Goal: Navigation & Orientation: Find specific page/section

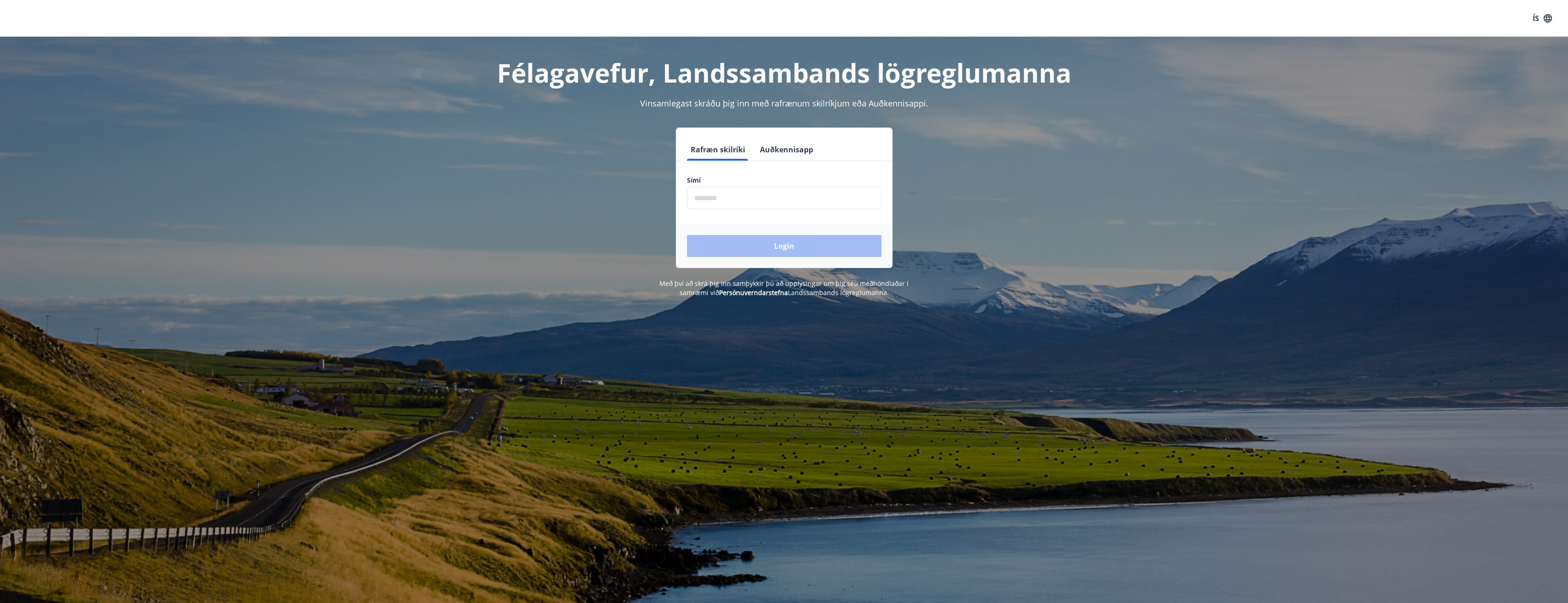
click at [723, 202] on input "phone" at bounding box center [784, 198] width 194 height 23
type input "********"
click at [748, 253] on button "Login" at bounding box center [784, 246] width 194 height 22
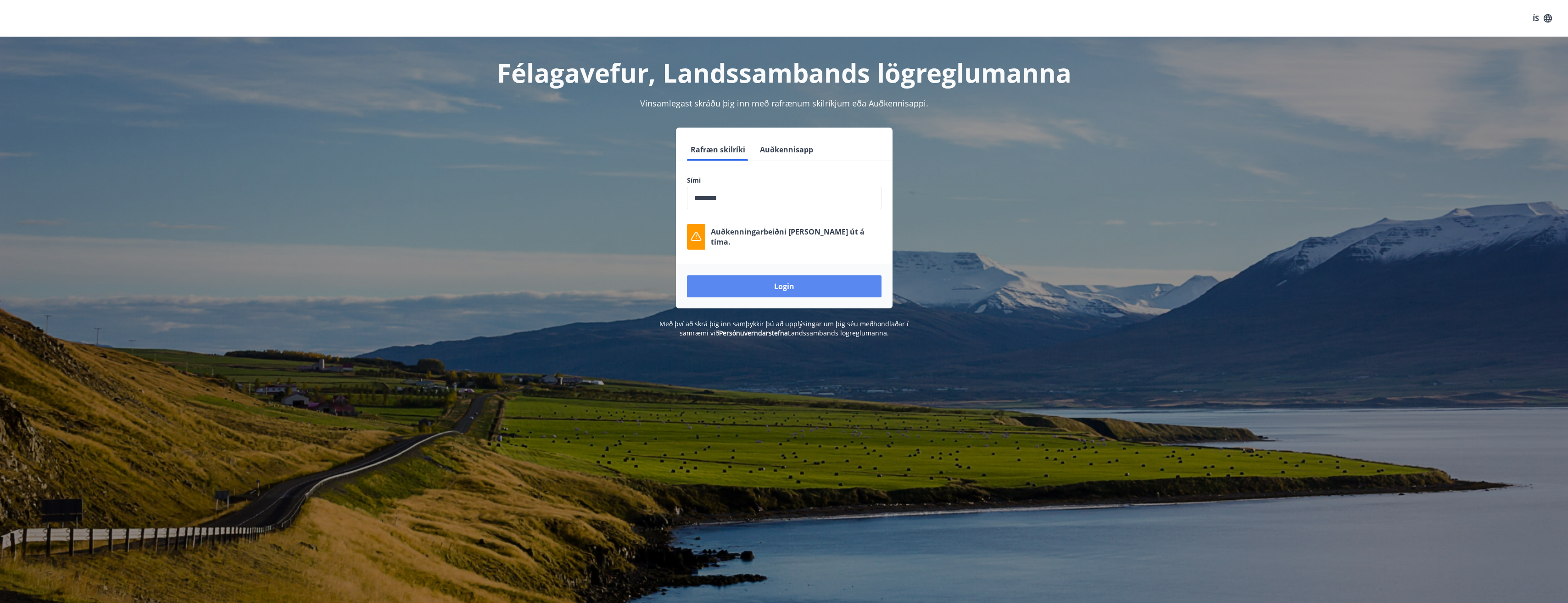
click at [759, 291] on button "Login" at bounding box center [784, 286] width 194 height 22
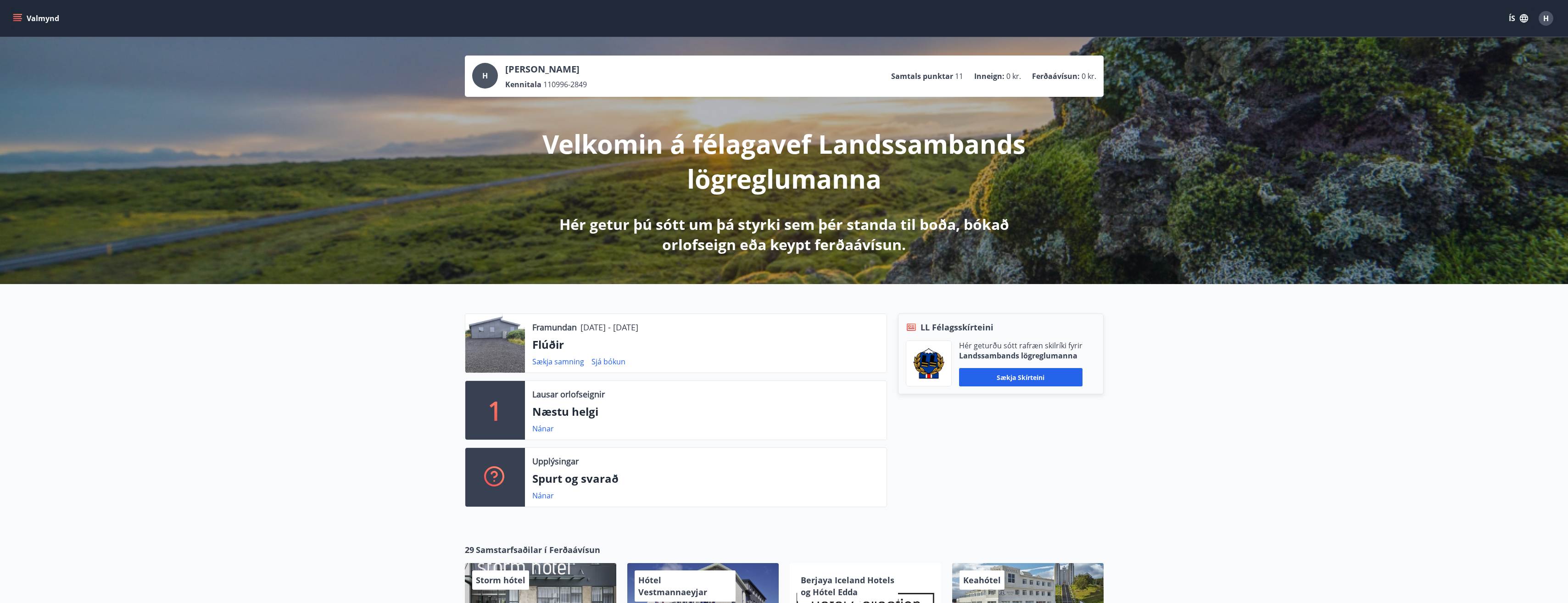
click at [12, 15] on button "Valmynd" at bounding box center [37, 18] width 52 height 17
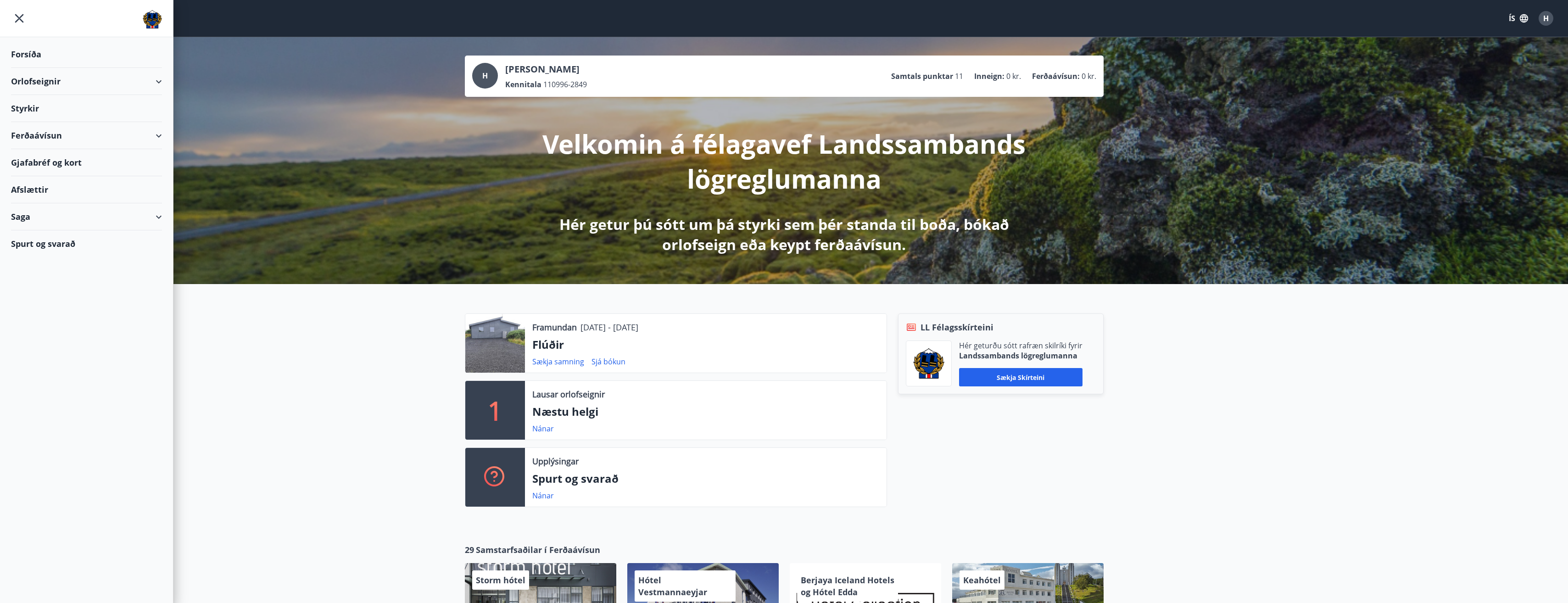
click at [162, 78] on icon at bounding box center [159, 82] width 11 height 11
click at [43, 106] on div "Framboð" at bounding box center [86, 105] width 136 height 20
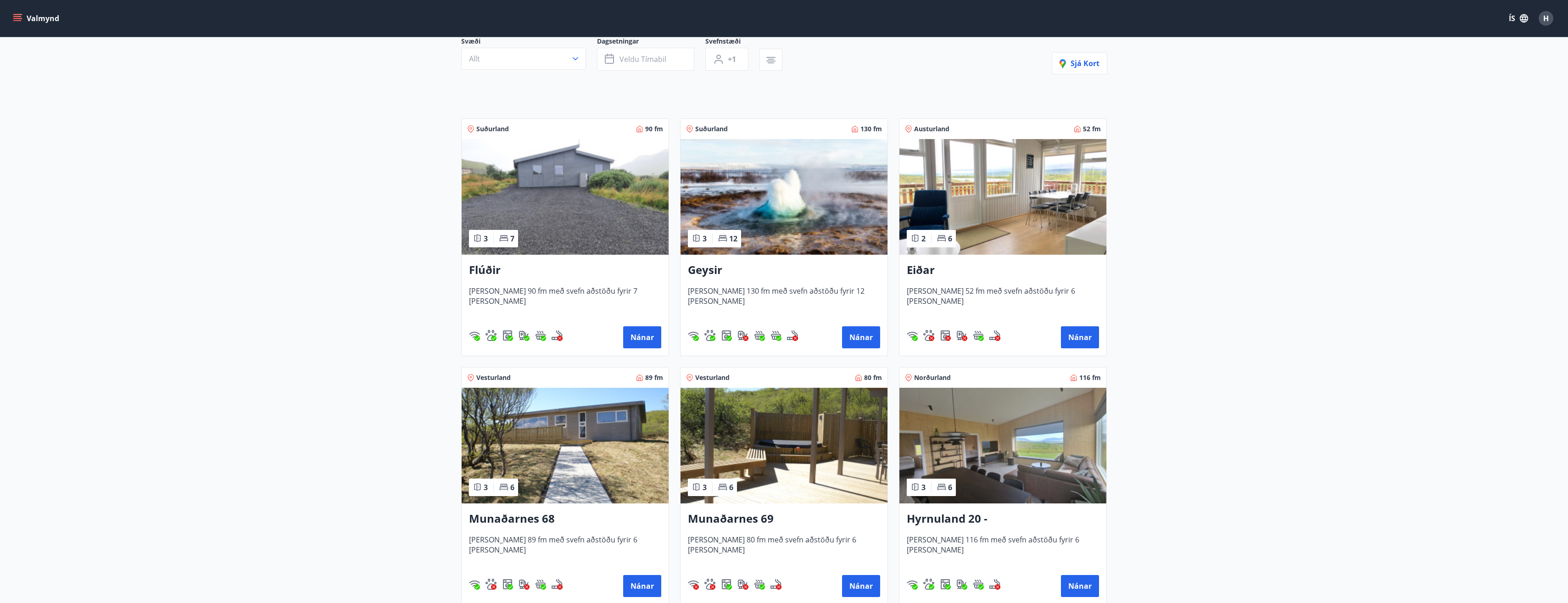
scroll to position [92, 0]
click at [589, 211] on img at bounding box center [565, 197] width 207 height 116
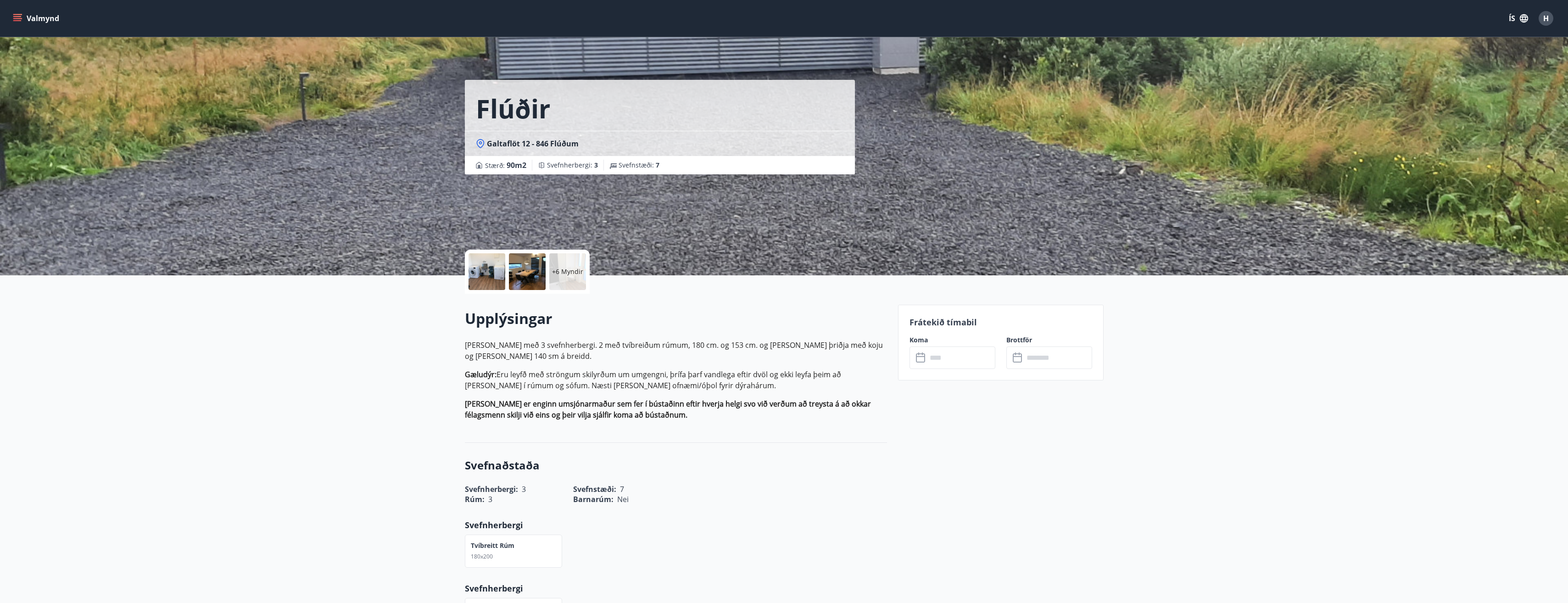
click at [572, 279] on div "+6 Myndir" at bounding box center [567, 272] width 37 height 37
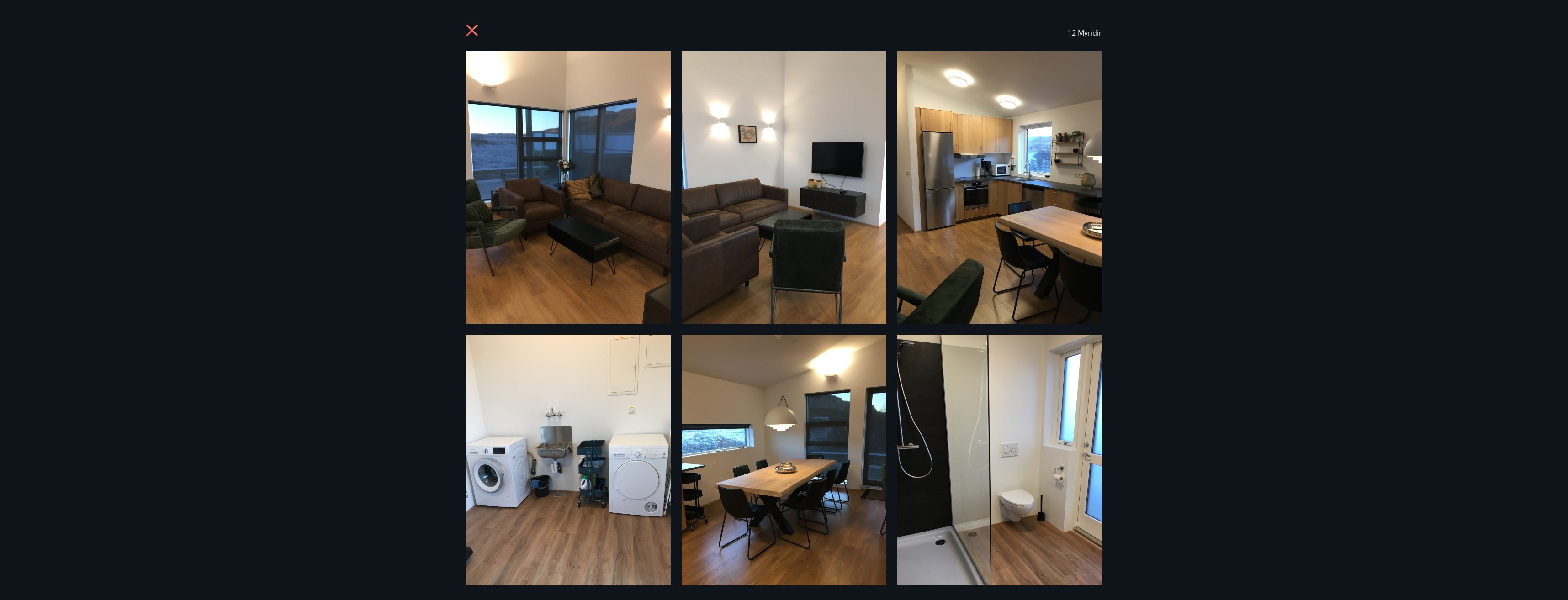
click at [471, 33] on icon at bounding box center [472, 30] width 12 height 12
